Goal: Book appointment/travel/reservation: Book appointment/travel/reservation

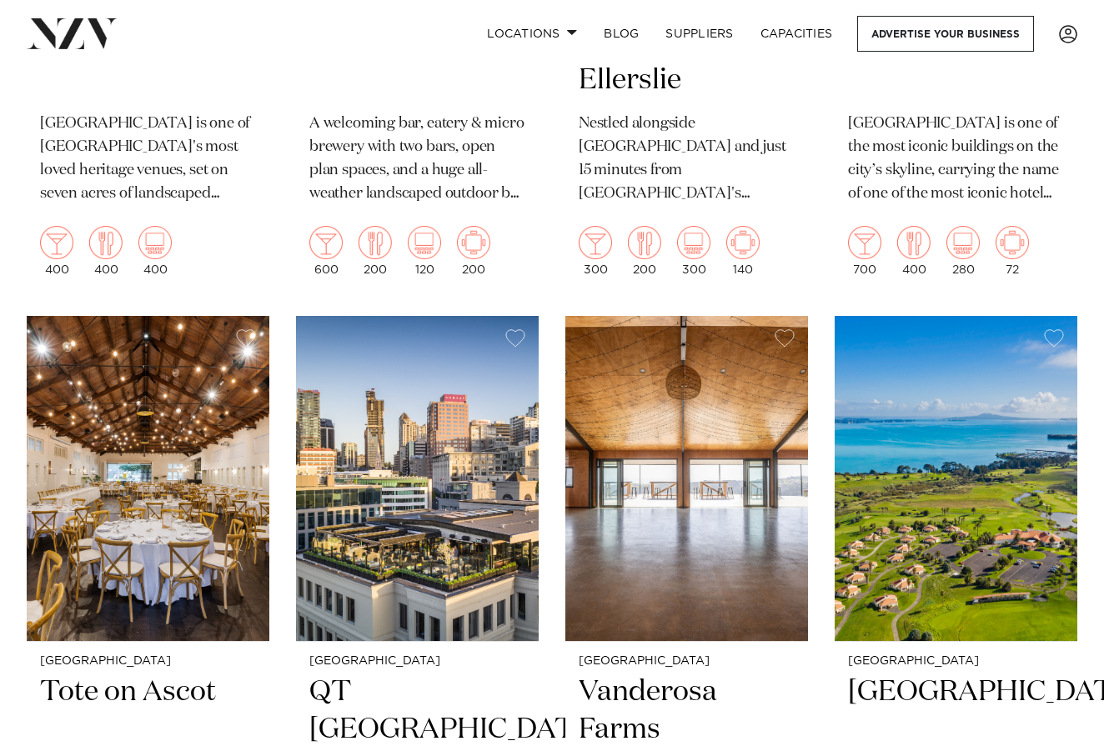
scroll to position [5097, 0]
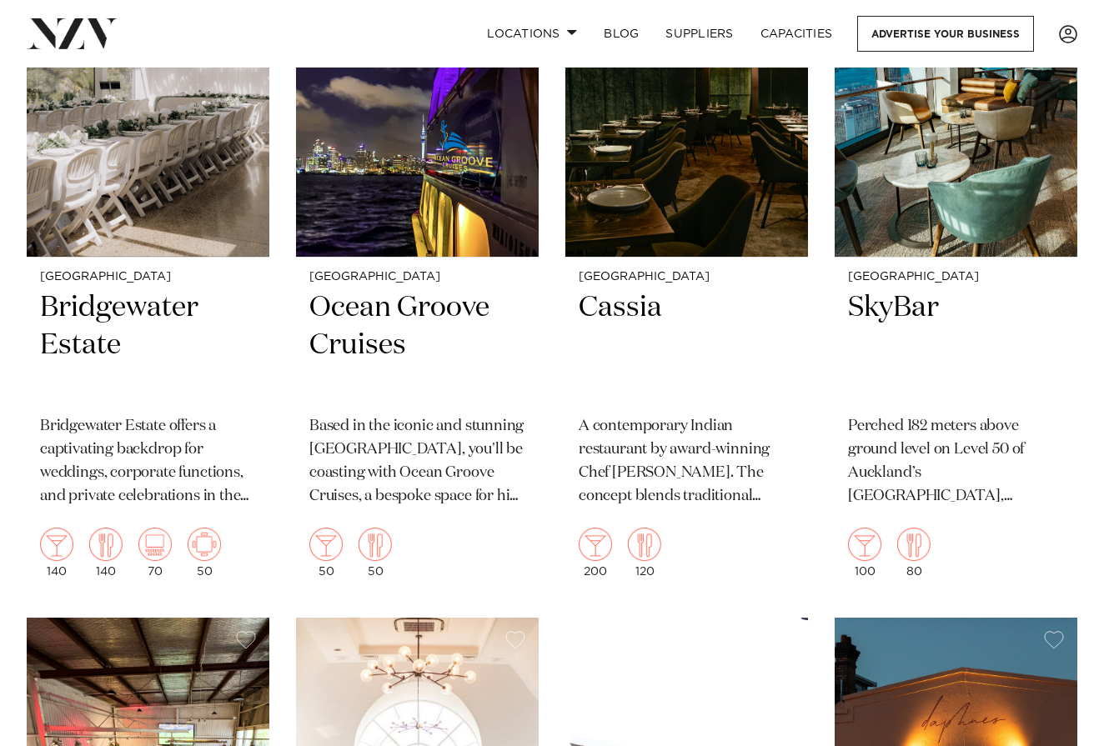
scroll to position [8785, 0]
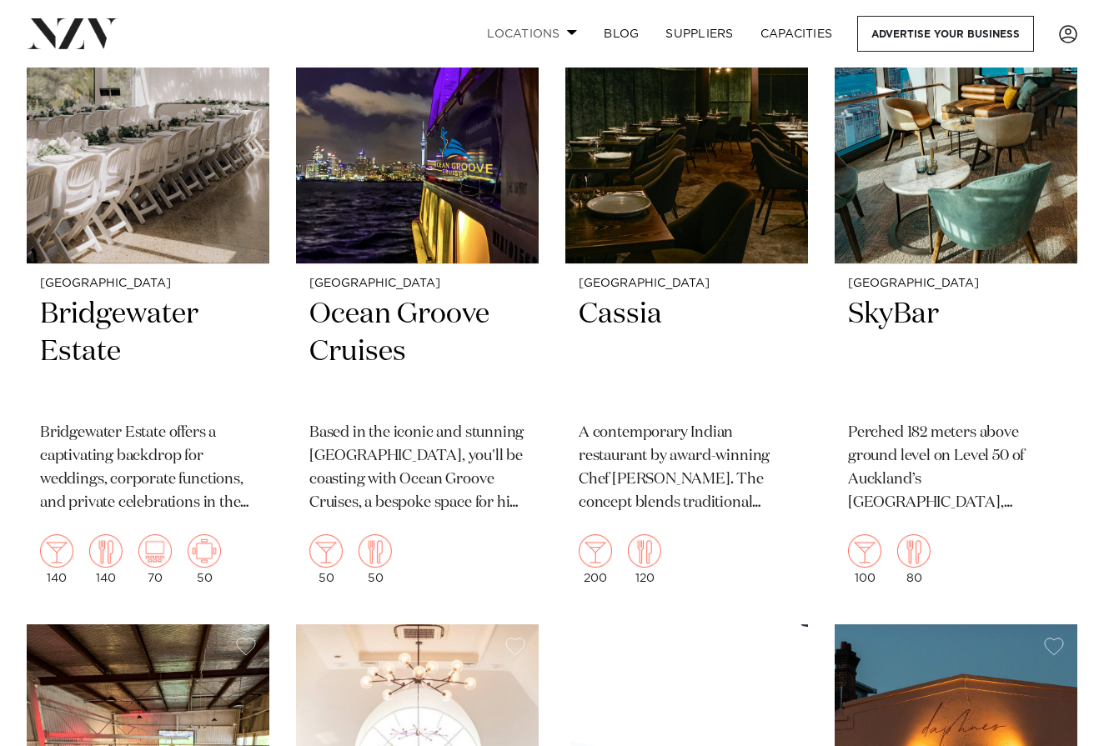
click at [569, 35] on span at bounding box center [572, 32] width 11 height 6
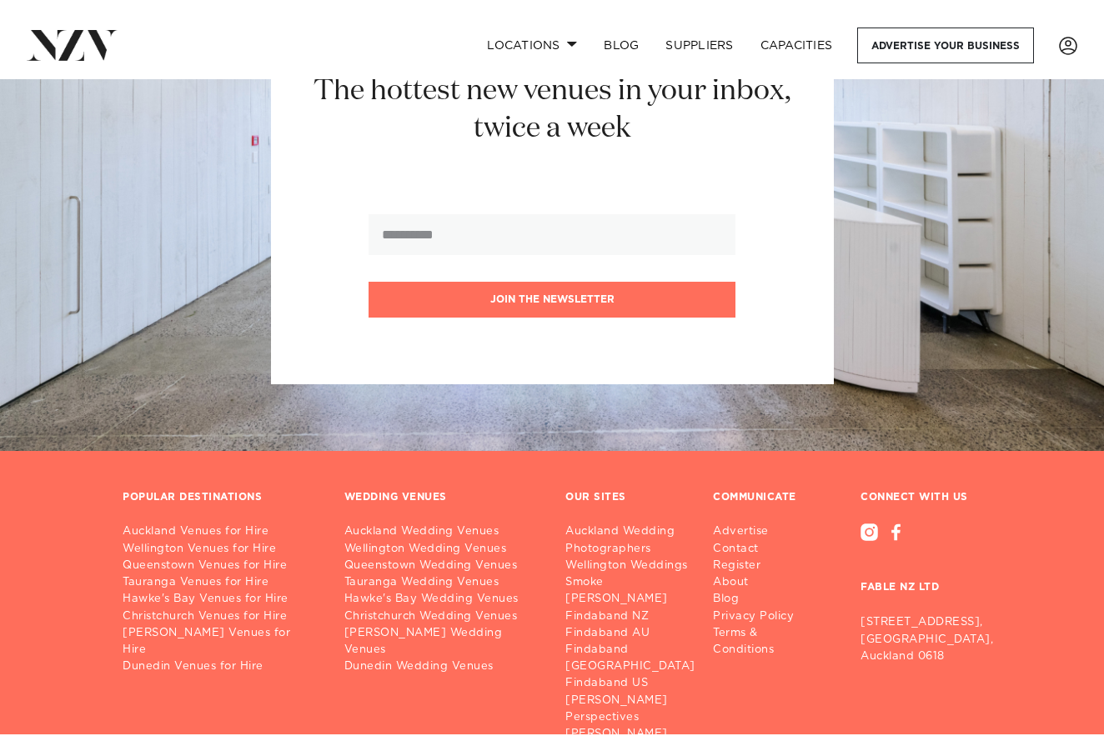
scroll to position [17156, 0]
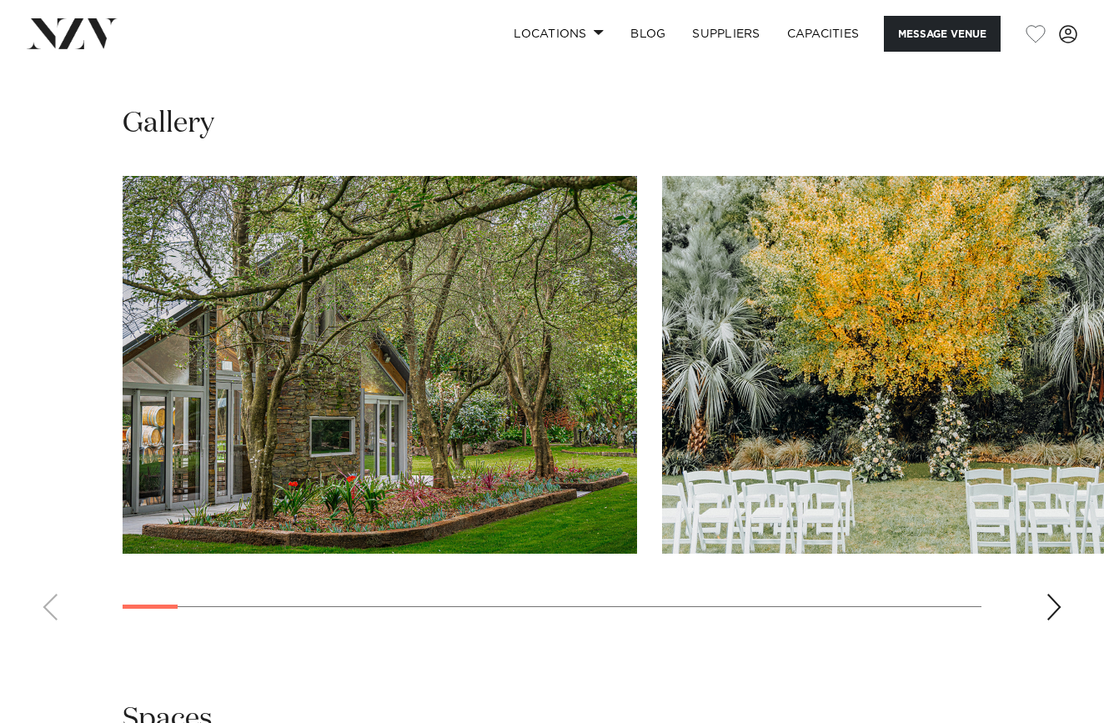
scroll to position [1622, 0]
click at [1050, 594] on div "Next slide" at bounding box center [1053, 607] width 17 height 27
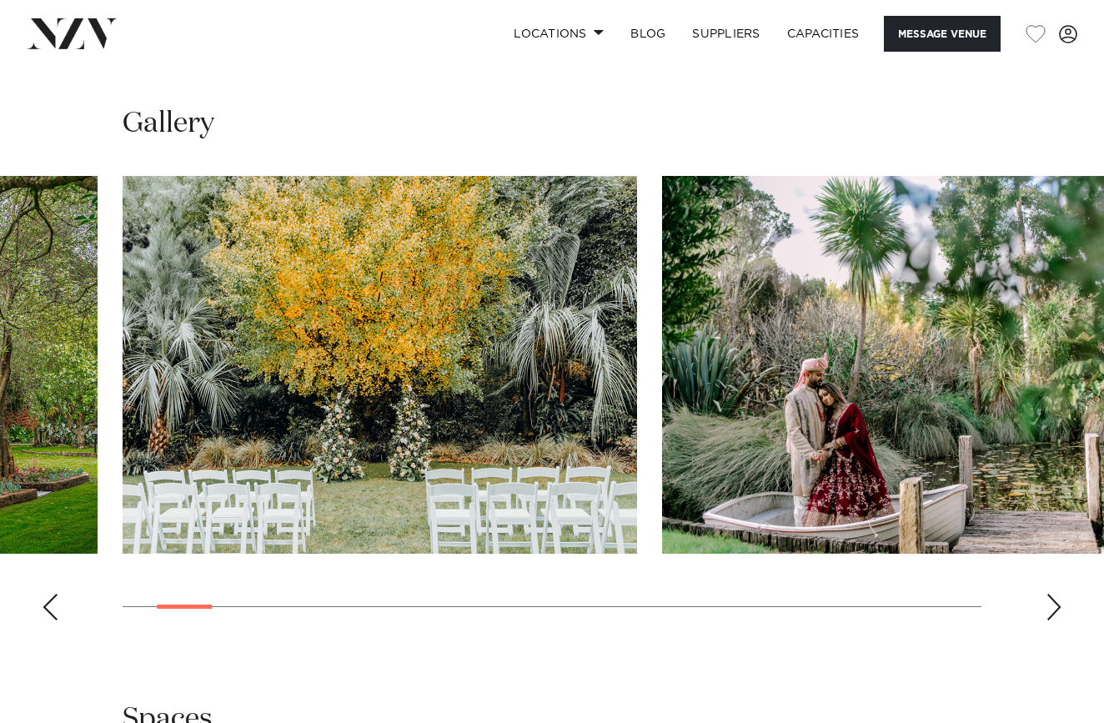
click at [1050, 594] on div "Next slide" at bounding box center [1053, 607] width 17 height 27
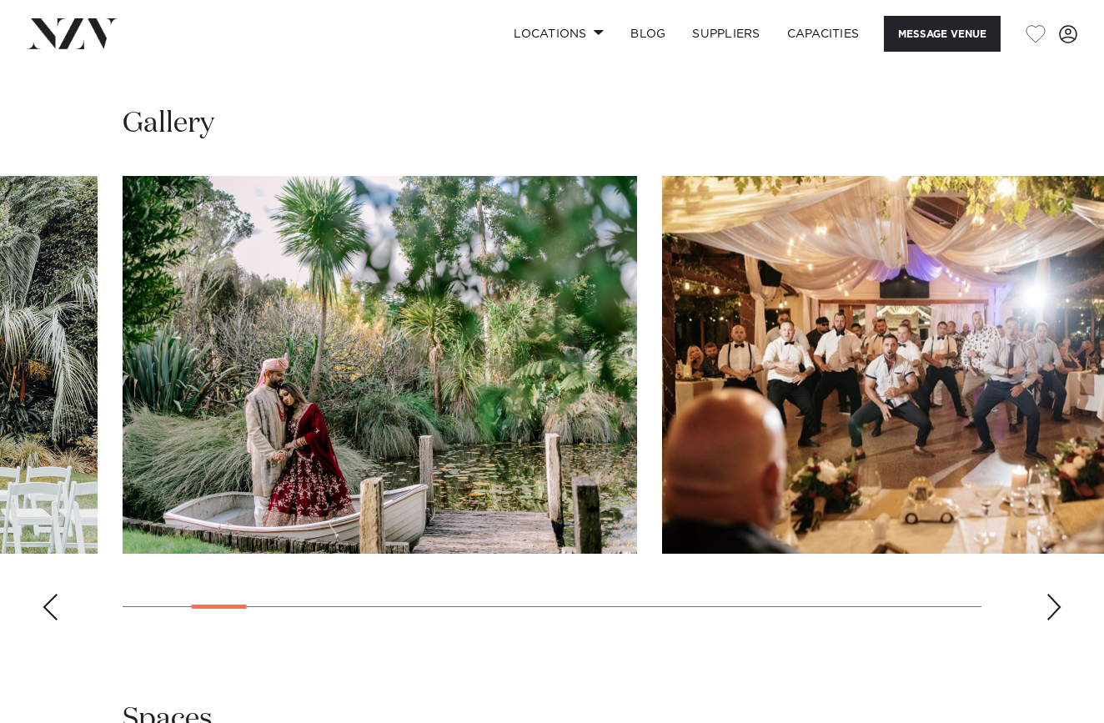
click at [1050, 594] on div "Next slide" at bounding box center [1053, 607] width 17 height 27
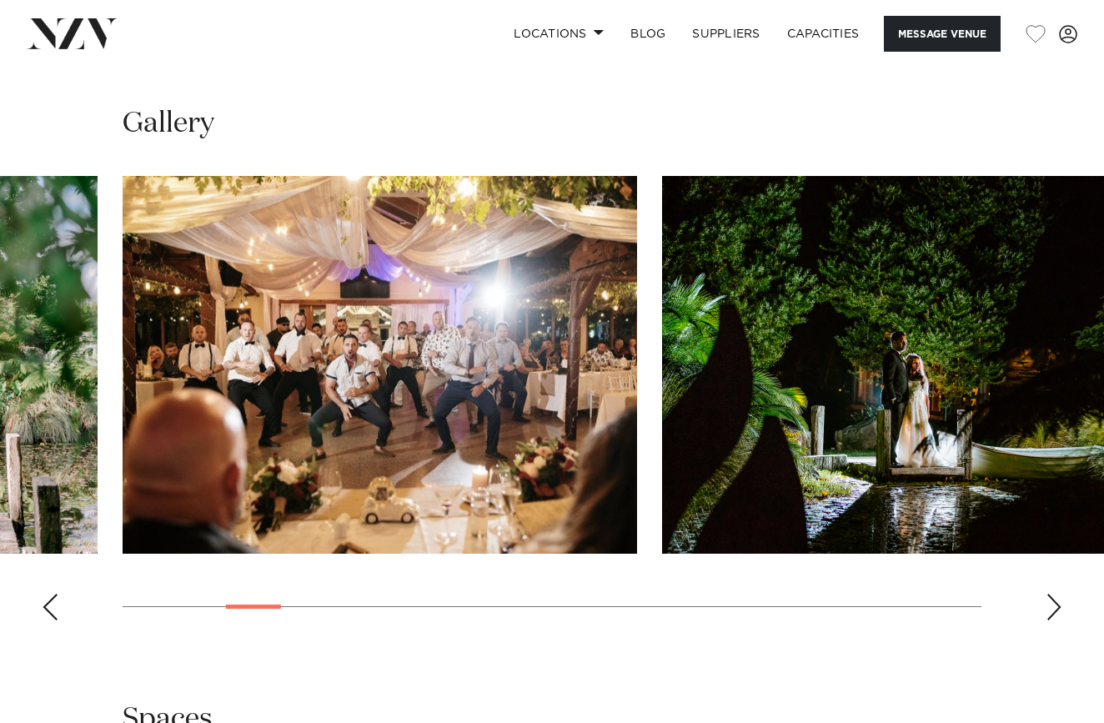
click at [1050, 594] on div "Next slide" at bounding box center [1053, 607] width 17 height 27
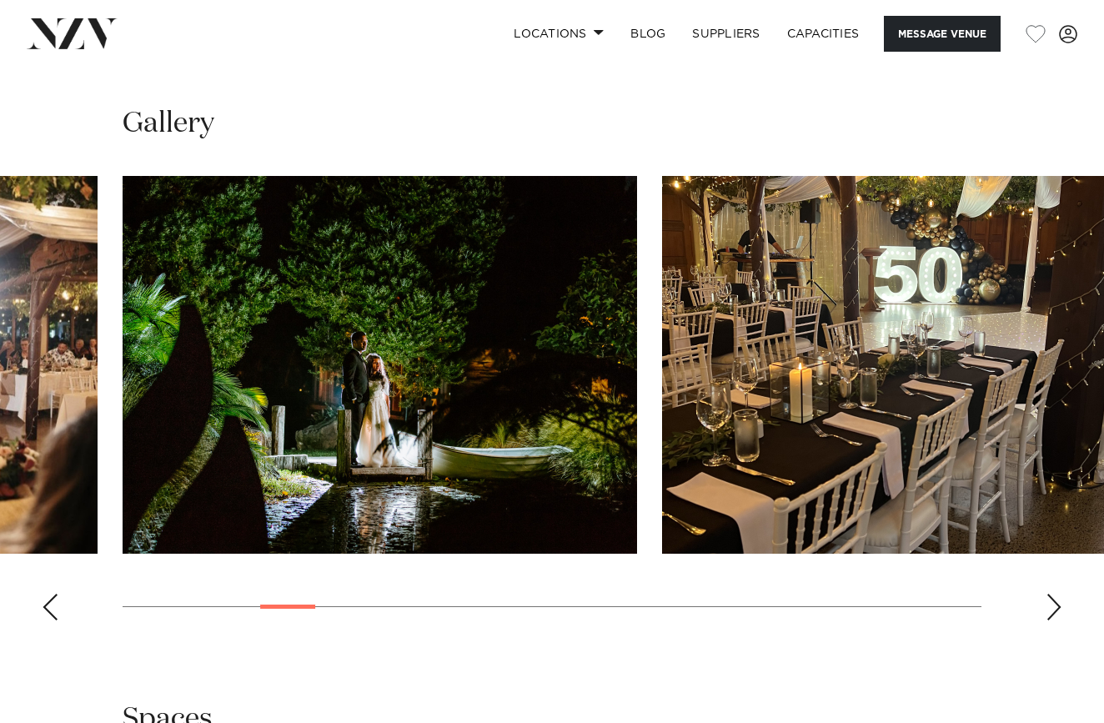
click at [1050, 594] on div "Next slide" at bounding box center [1053, 607] width 17 height 27
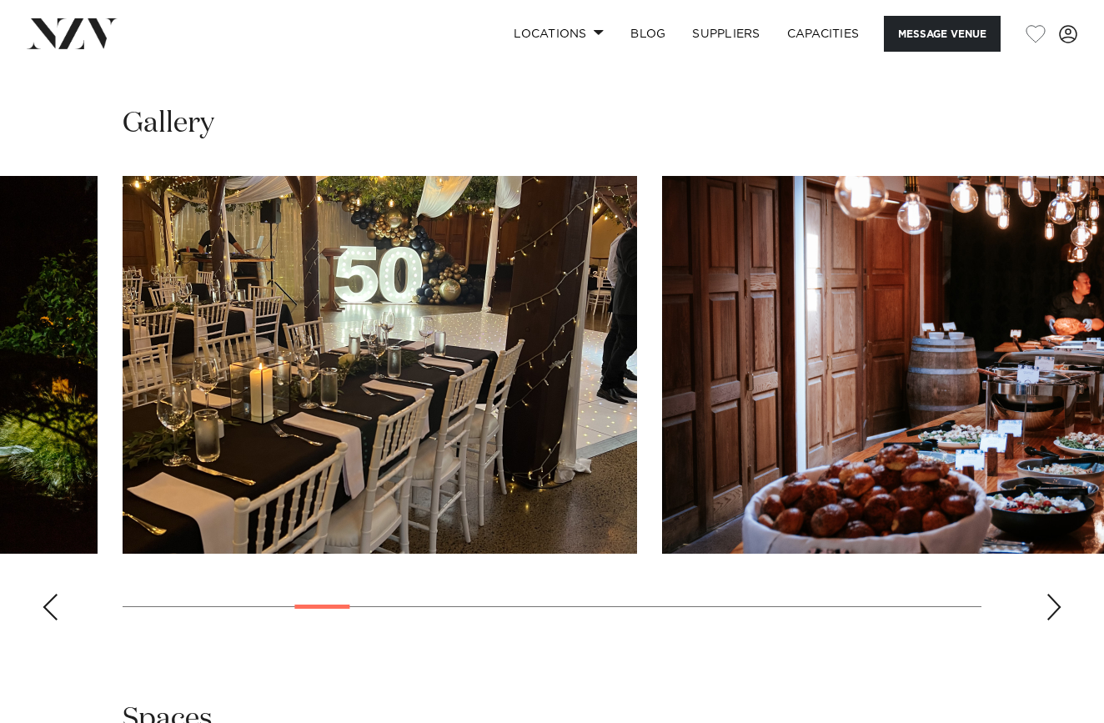
click at [1050, 594] on div "Next slide" at bounding box center [1053, 607] width 17 height 27
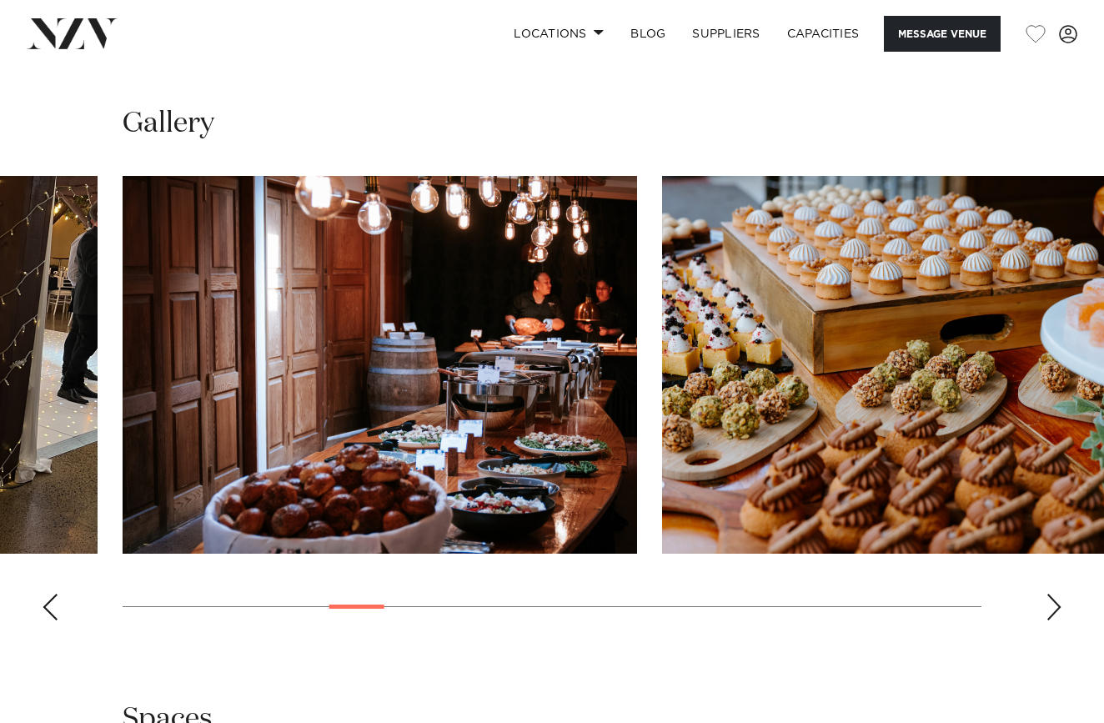
click at [1050, 594] on div "Next slide" at bounding box center [1053, 607] width 17 height 27
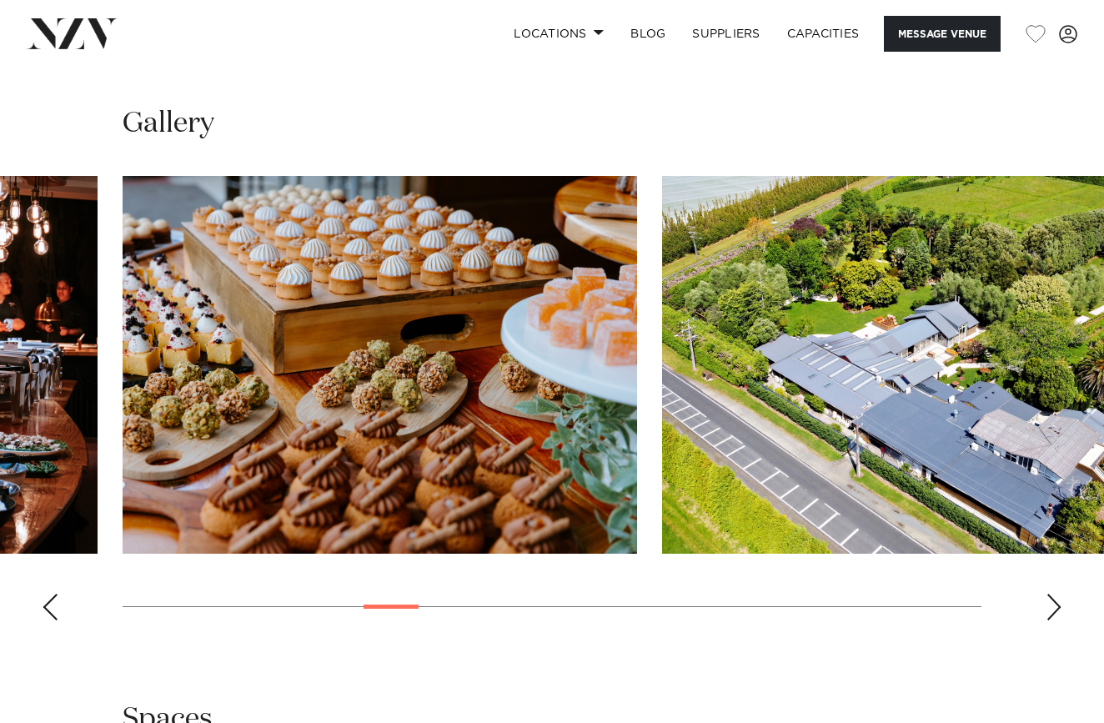
click at [1050, 594] on div "Next slide" at bounding box center [1053, 607] width 17 height 27
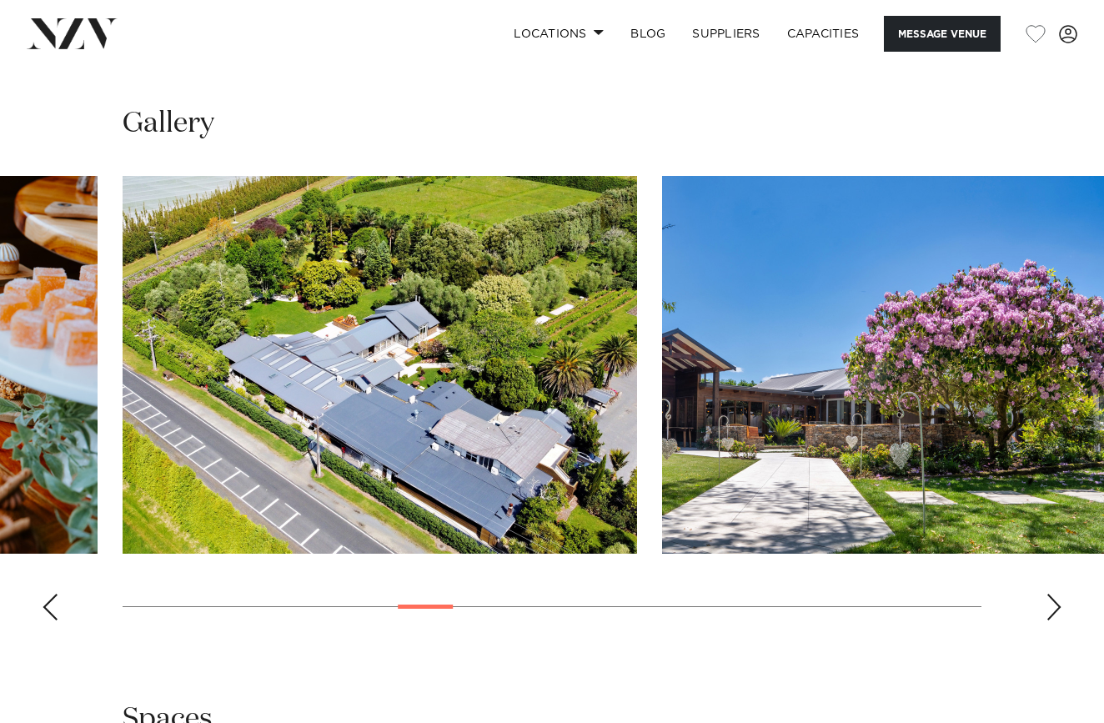
click at [1050, 594] on div "Next slide" at bounding box center [1053, 607] width 17 height 27
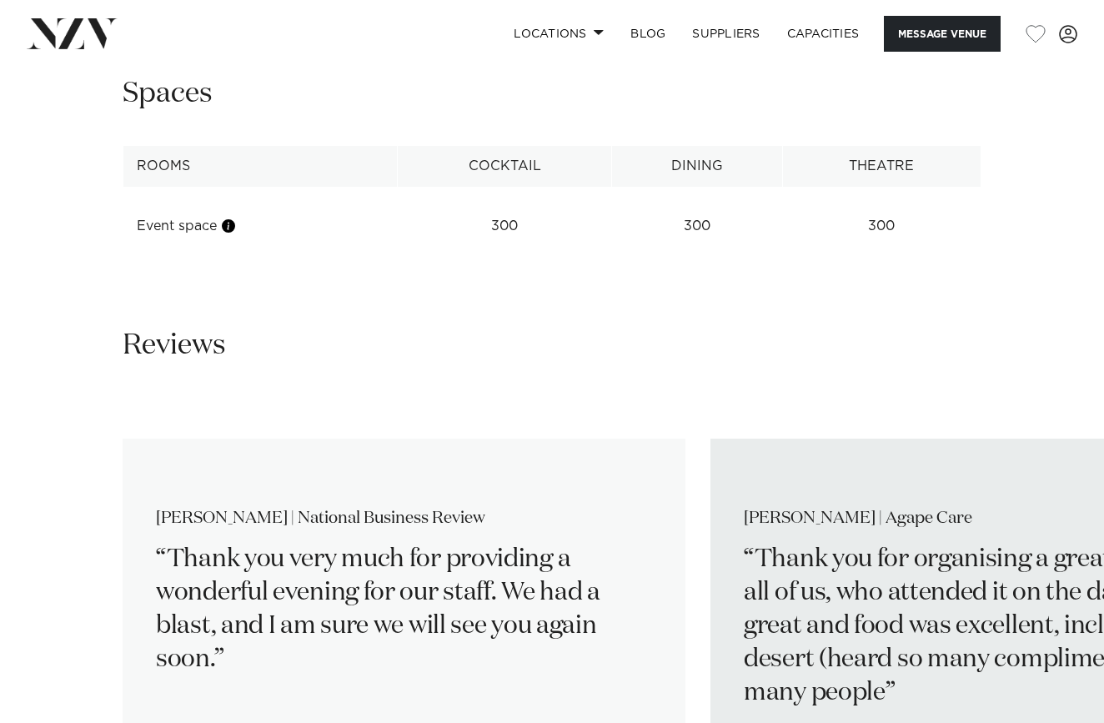
scroll to position [2257, 0]
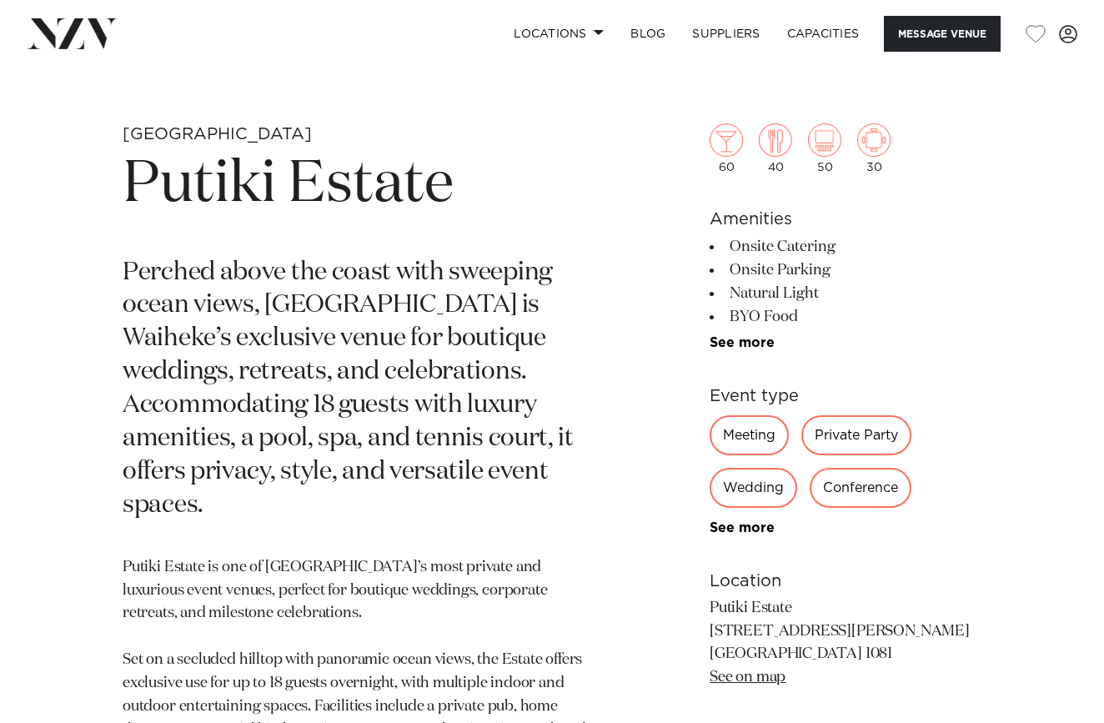
scroll to position [532, 0]
